Goal: Information Seeking & Learning: Learn about a topic

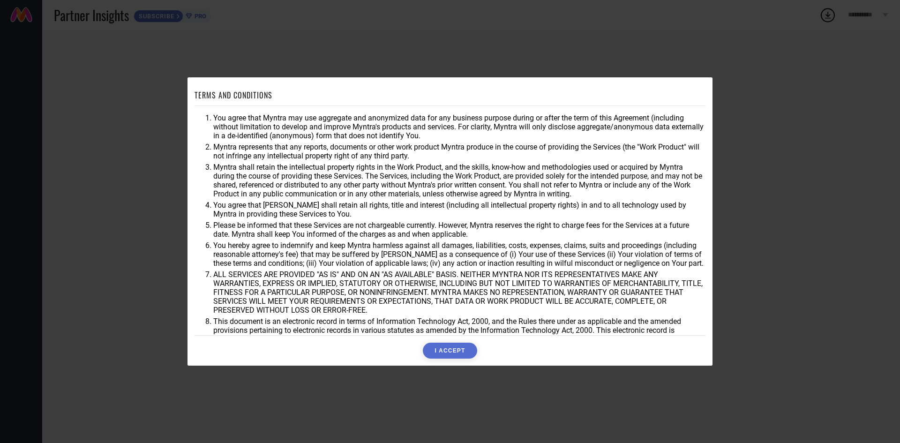
click at [452, 356] on button "I ACCEPT" at bounding box center [450, 351] width 54 height 16
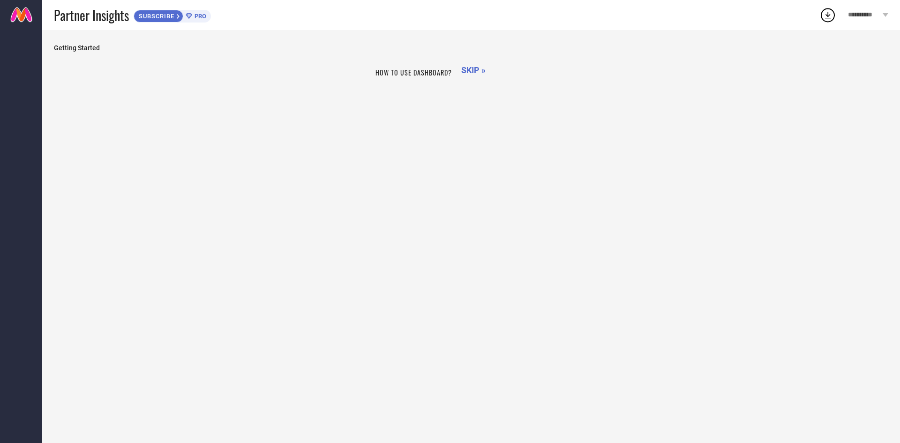
click at [438, 74] on h1 "How to use dashboard?" at bounding box center [413, 73] width 76 height 10
click at [84, 45] on span "Getting Started" at bounding box center [471, 48] width 834 height 8
click at [129, 87] on div "How to use dashboard? SKIP »" at bounding box center [471, 246] width 834 height 366
click at [115, 10] on span "Partner Insights" at bounding box center [91, 15] width 75 height 19
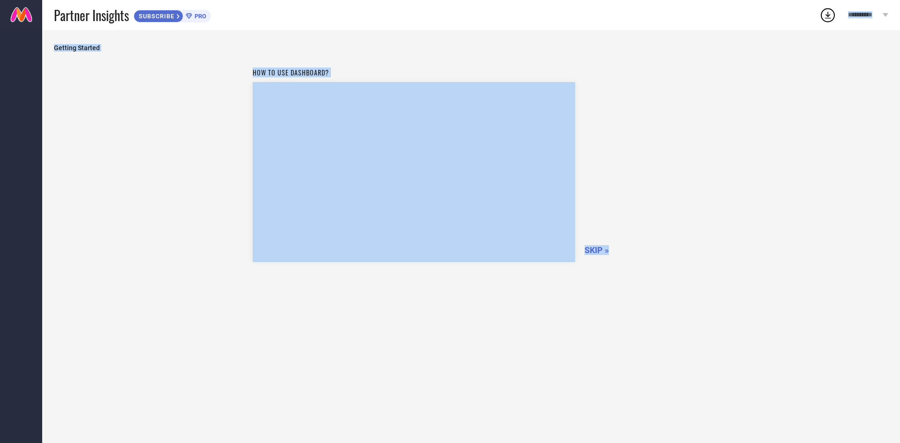
drag, startPoint x: 824, startPoint y: 16, endPoint x: 843, endPoint y: 211, distance: 196.4
click at [843, 211] on div "**********" at bounding box center [450, 221] width 900 height 443
click at [757, 150] on div "How to use dashboard? SKIP »" at bounding box center [471, 246] width 834 height 366
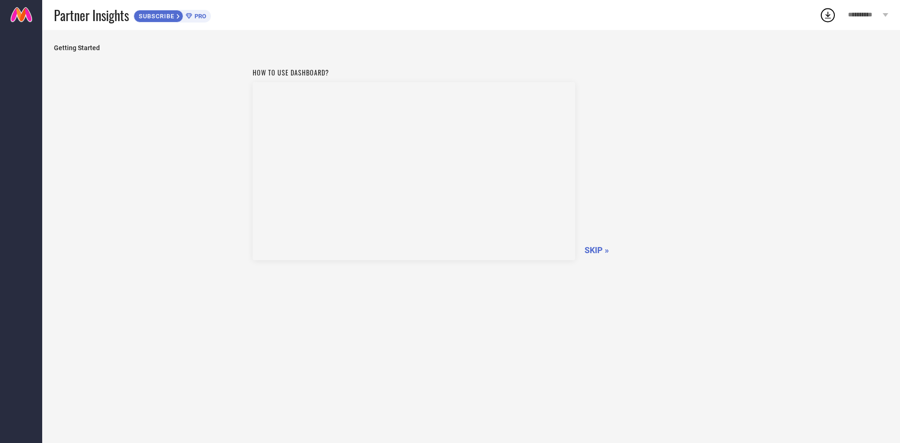
click at [599, 248] on span "SKIP »" at bounding box center [597, 250] width 24 height 10
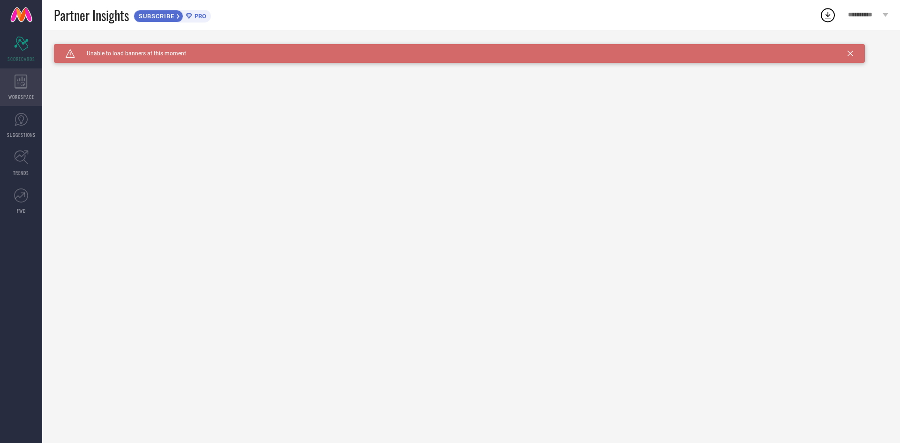
click at [30, 90] on div "WORKSPACE" at bounding box center [21, 87] width 42 height 38
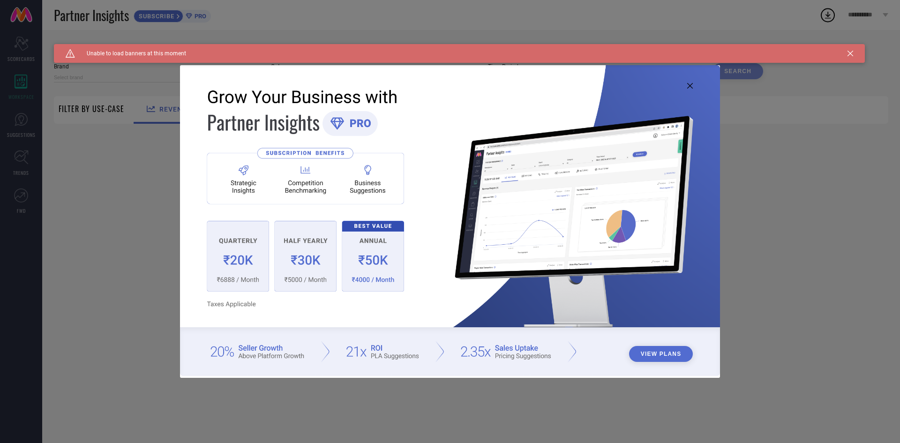
type input "1 STOP FASHION"
type input "All"
click at [687, 88] on img at bounding box center [450, 220] width 540 height 310
click at [692, 88] on icon at bounding box center [690, 86] width 6 height 6
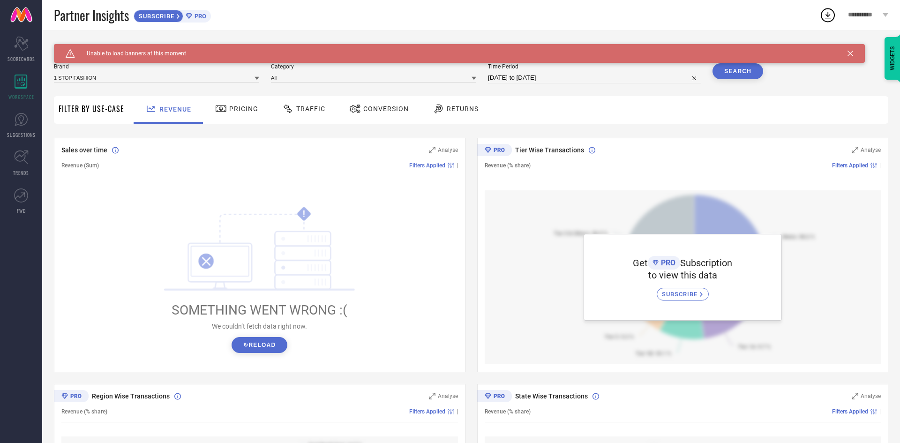
click at [850, 52] on icon at bounding box center [851, 54] width 6 height 6
